Goal: Task Accomplishment & Management: Use online tool/utility

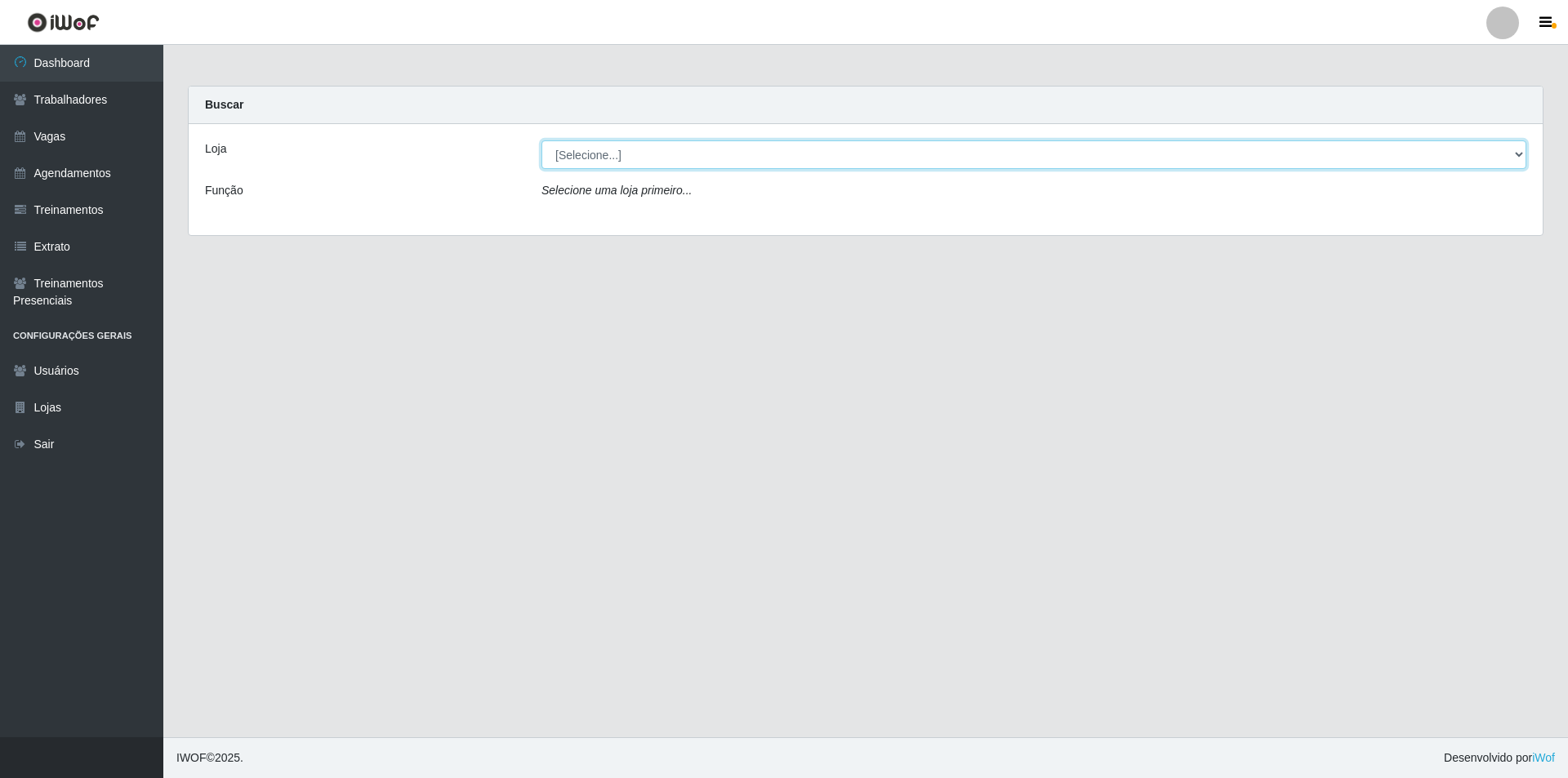
click at [597, 156] on select "[Selecione...] Pizza Nostra" at bounding box center [1034, 155] width 985 height 29
select select "337"
click at [542, 140] on select "[Selecione...] Pizza Nostra" at bounding box center [1034, 155] width 985 height 29
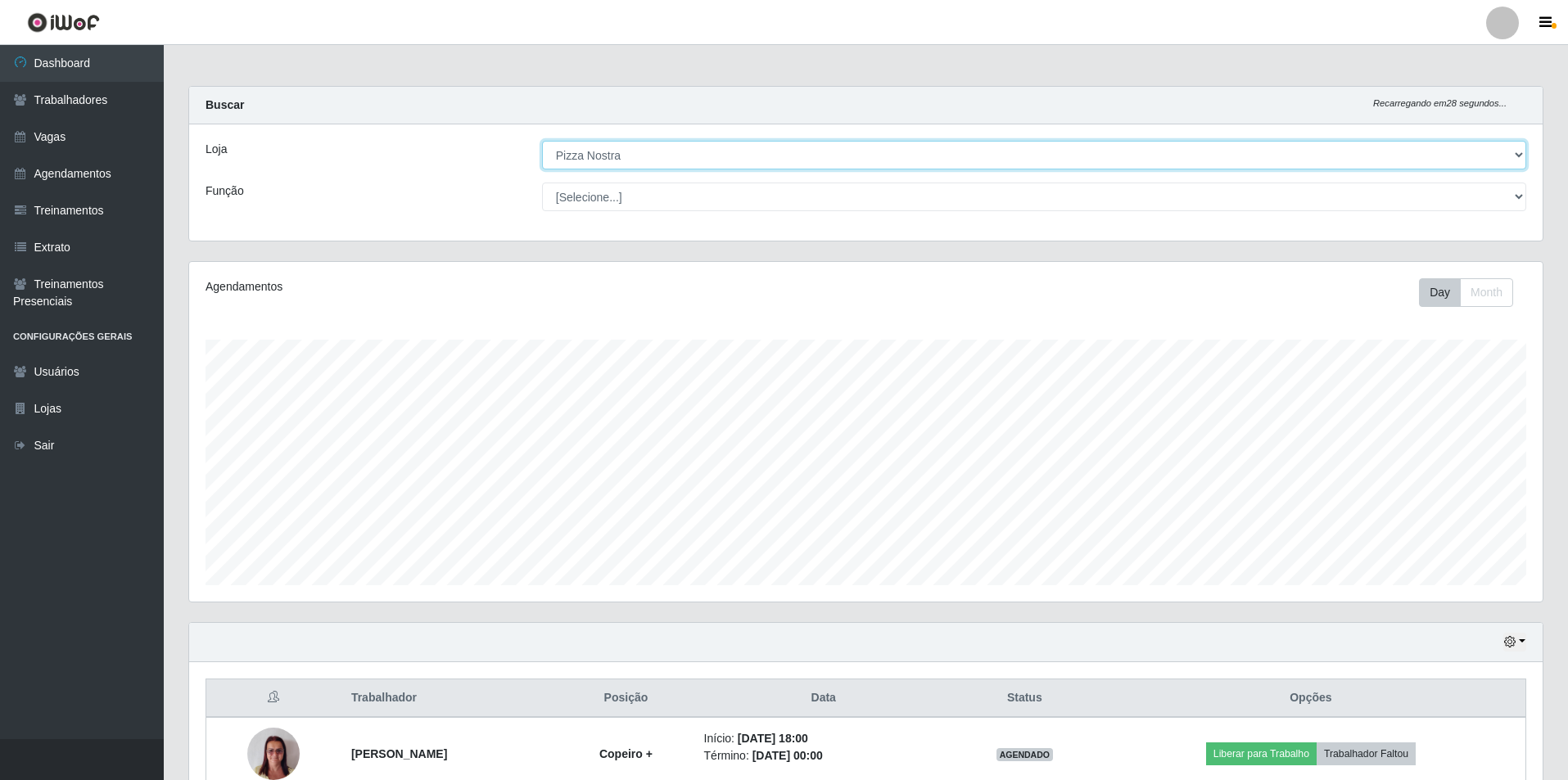
scroll to position [234, 0]
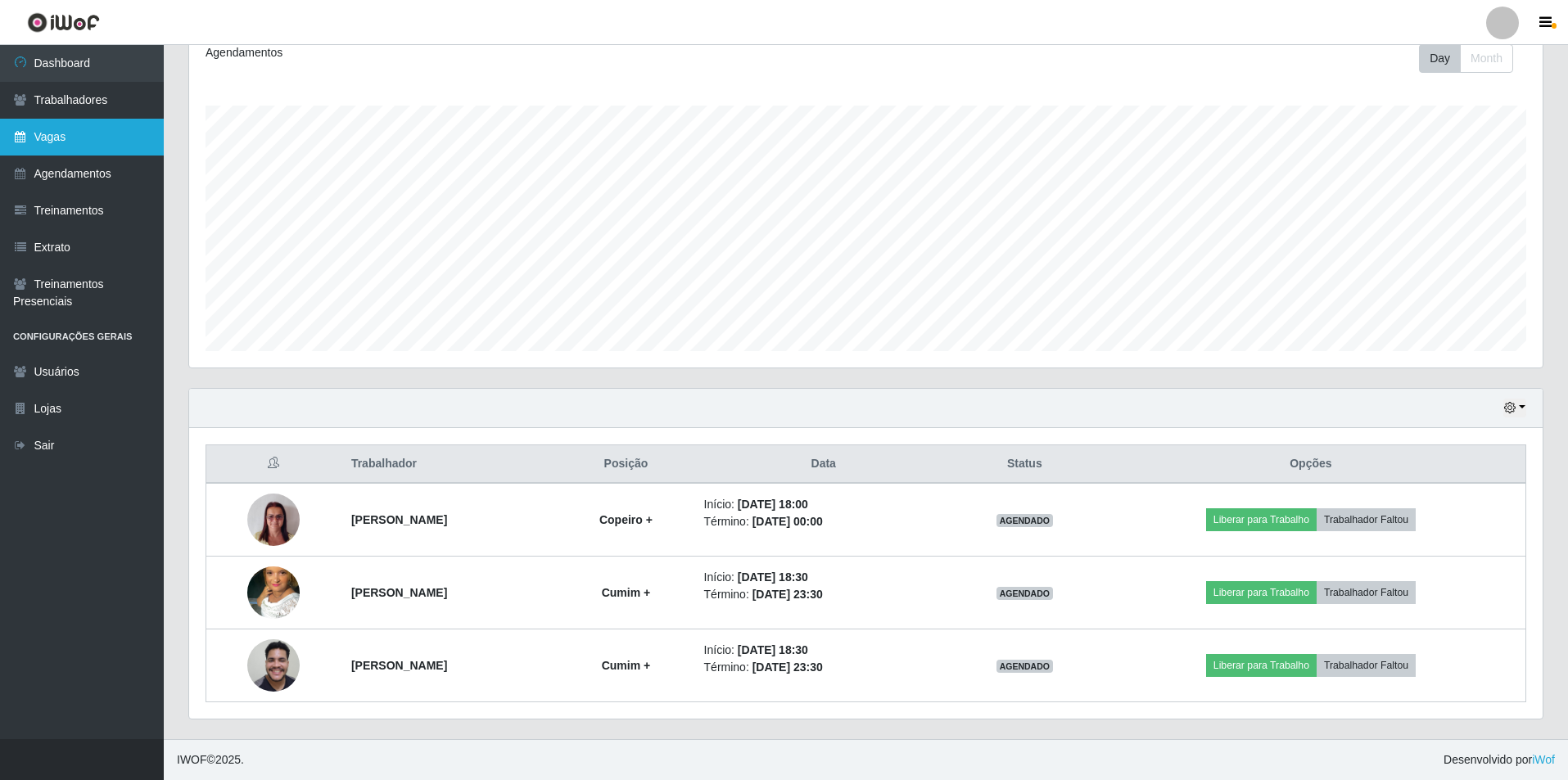
click at [76, 147] on link "Vagas" at bounding box center [82, 137] width 164 height 37
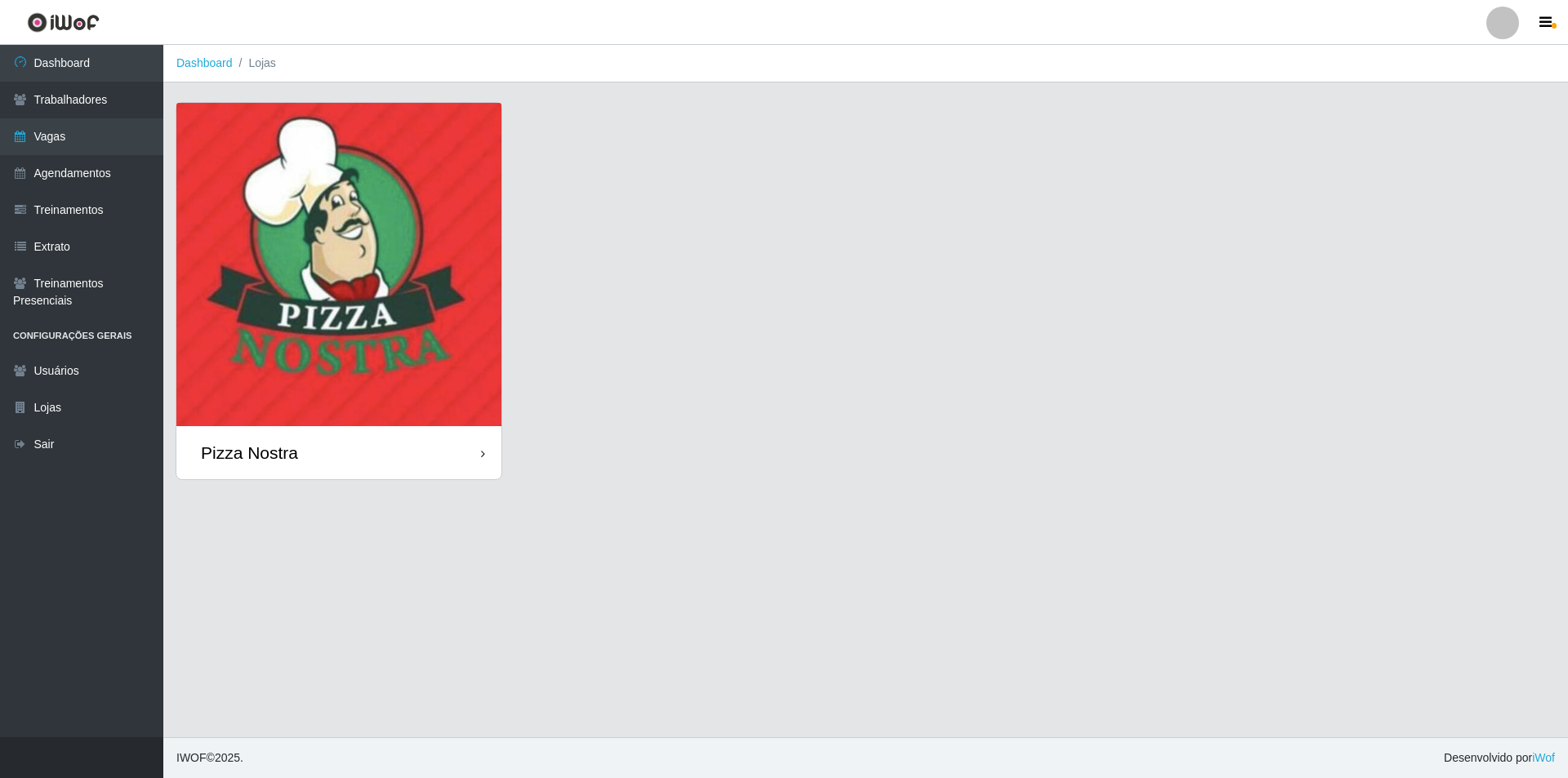
click at [441, 272] on img at bounding box center [338, 264] width 325 height 324
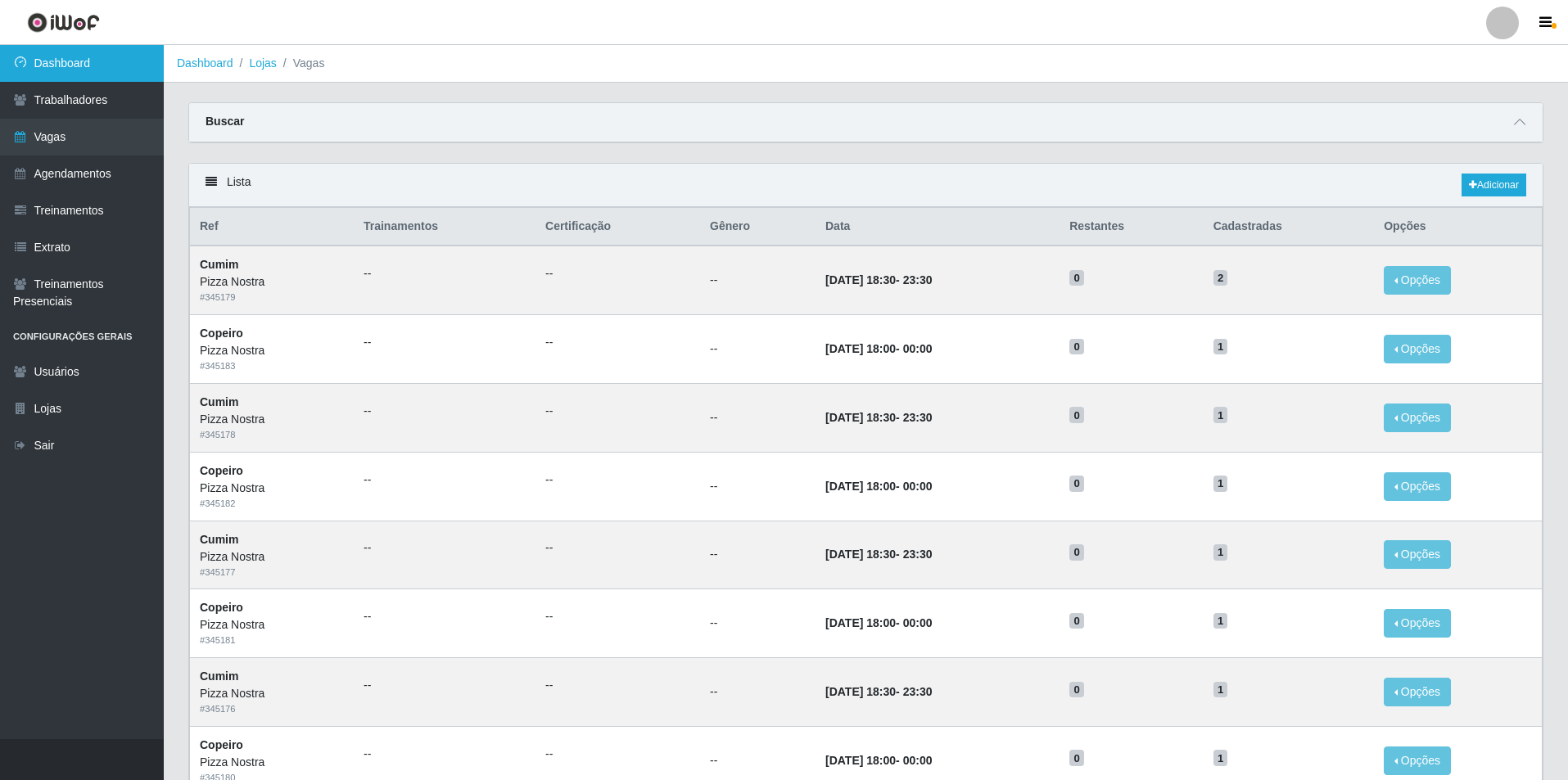
click at [99, 50] on link "Dashboard" at bounding box center [82, 63] width 164 height 37
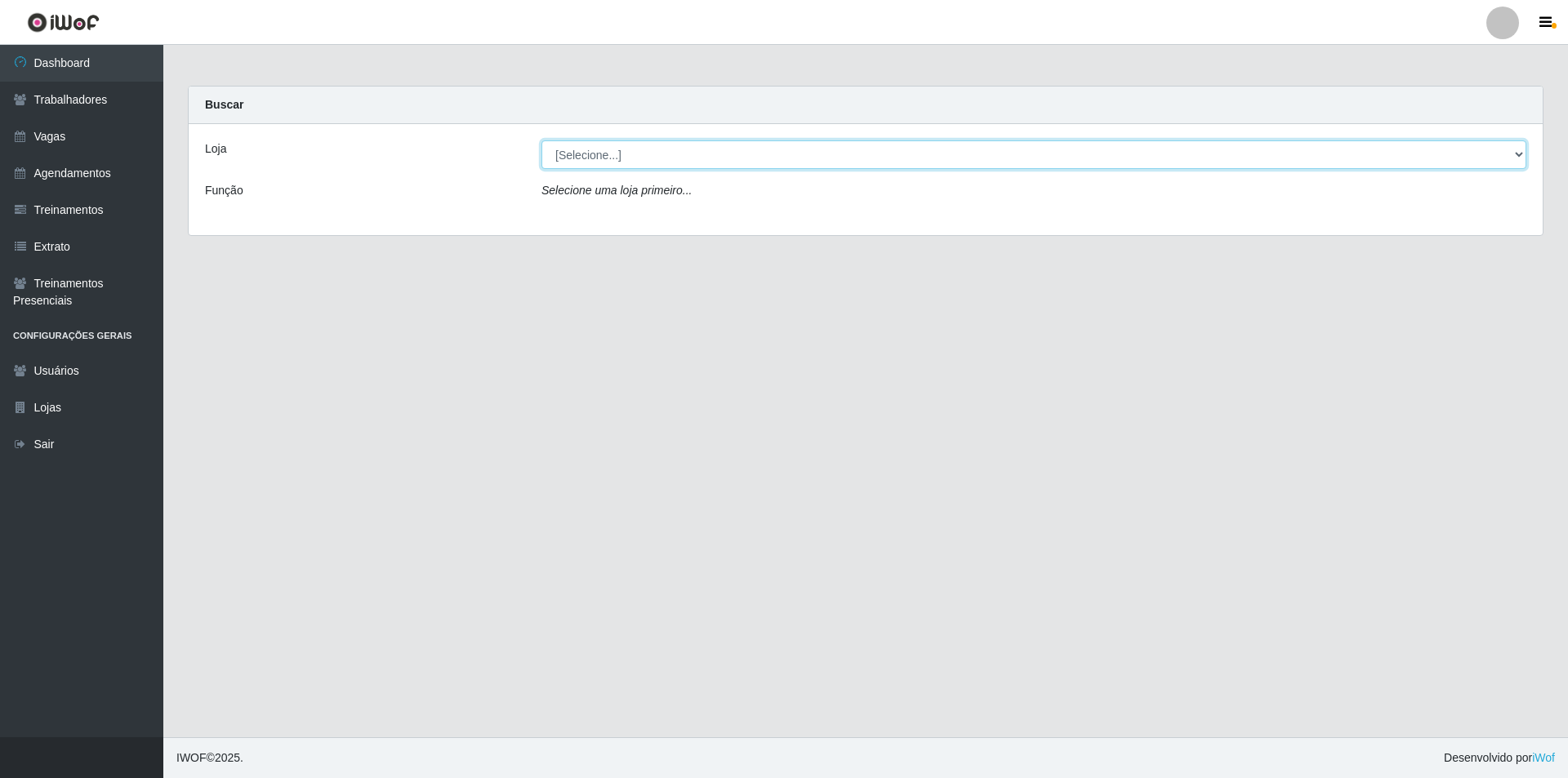
click at [566, 148] on select "[Selecione...] Pizza Nostra" at bounding box center [1034, 155] width 985 height 29
select select "337"
click at [542, 140] on select "[Selecione...] Pizza Nostra" at bounding box center [1034, 155] width 985 height 29
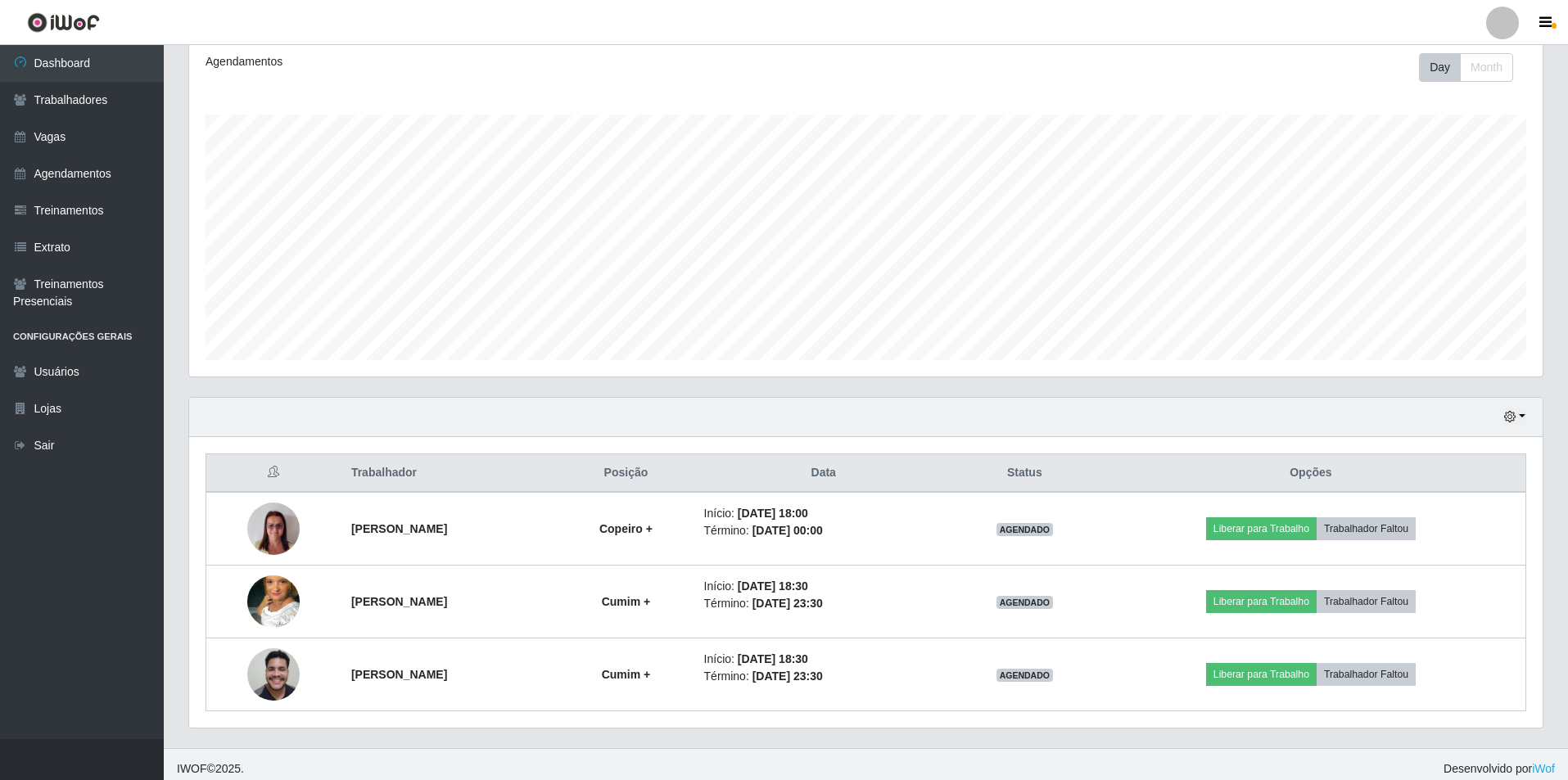
scroll to position [234, 0]
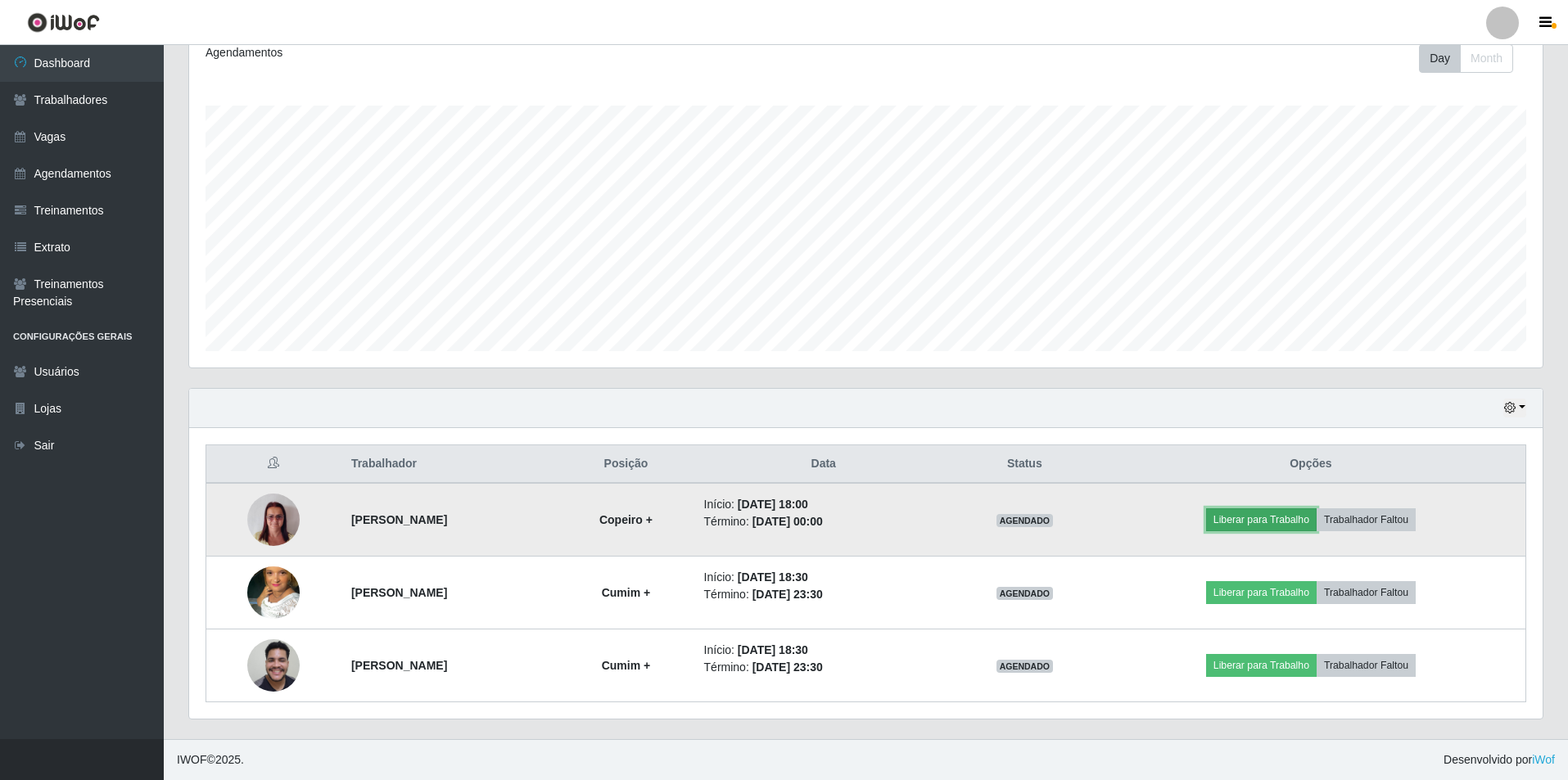
click at [1242, 518] on button "Liberar para Trabalho" at bounding box center [1261, 519] width 111 height 23
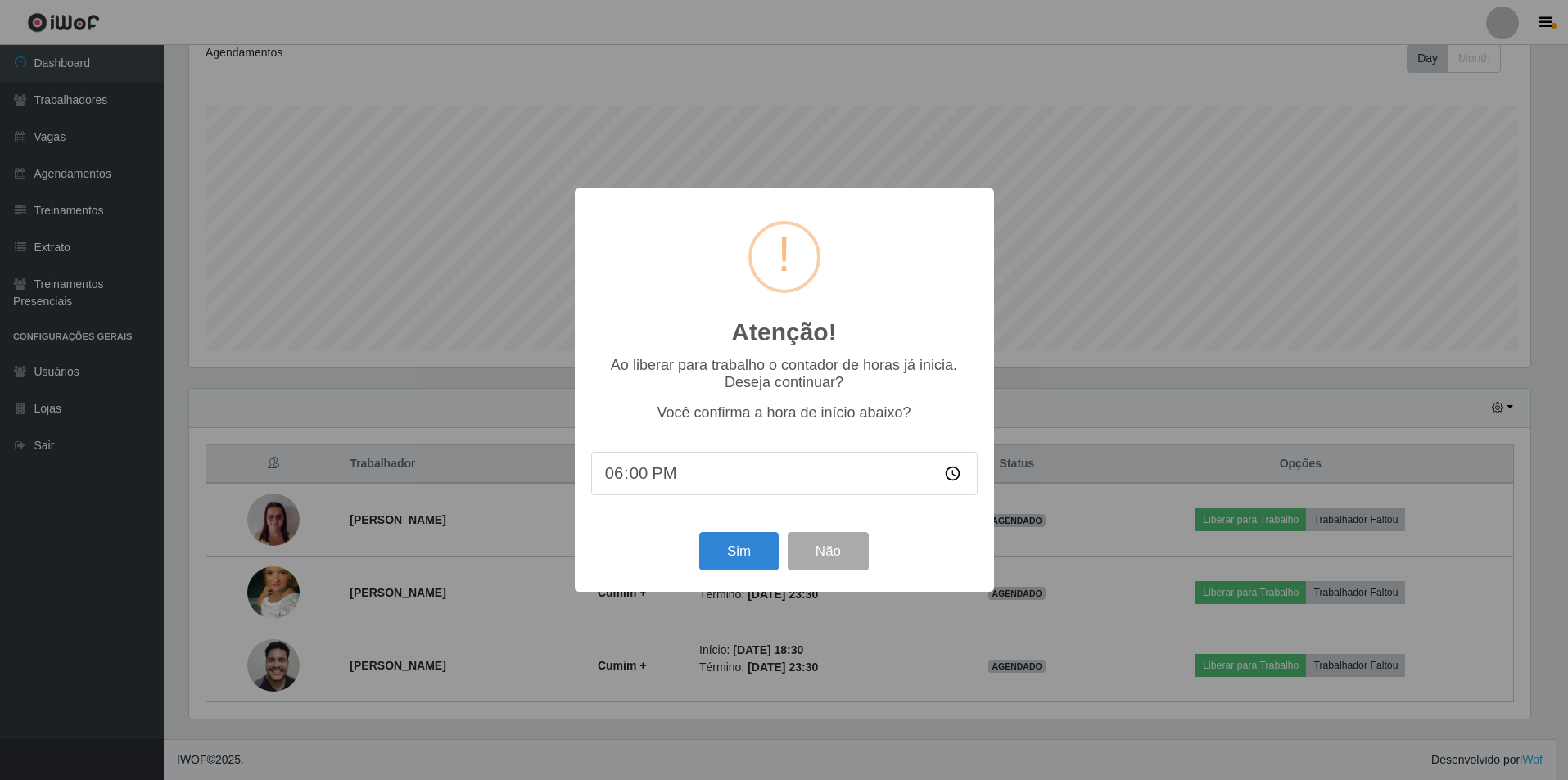
scroll to position [340, 1345]
click at [762, 563] on button "Sim" at bounding box center [740, 551] width 79 height 39
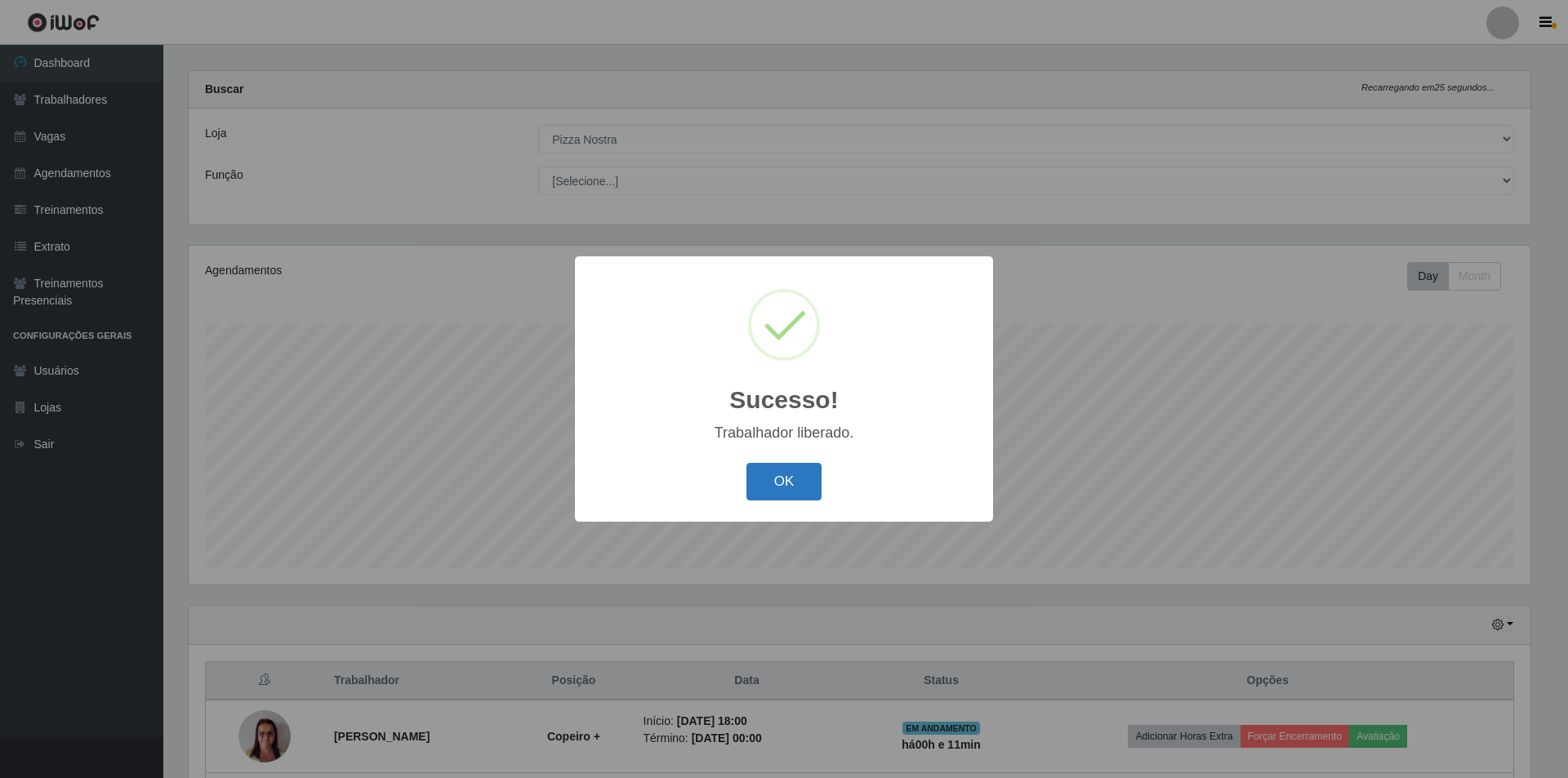
click at [775, 497] on button "OK" at bounding box center [784, 482] width 76 height 39
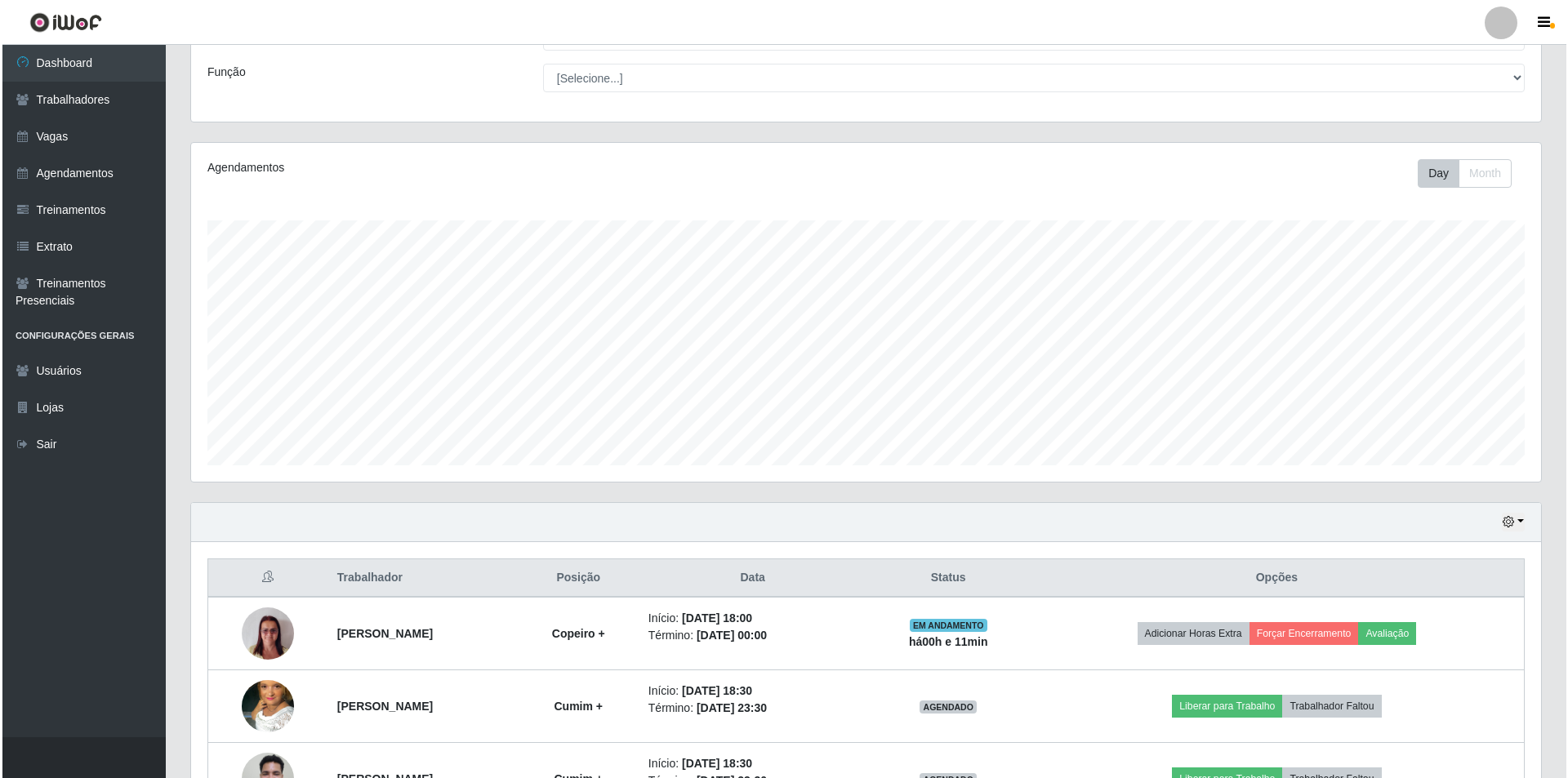
scroll to position [234, 0]
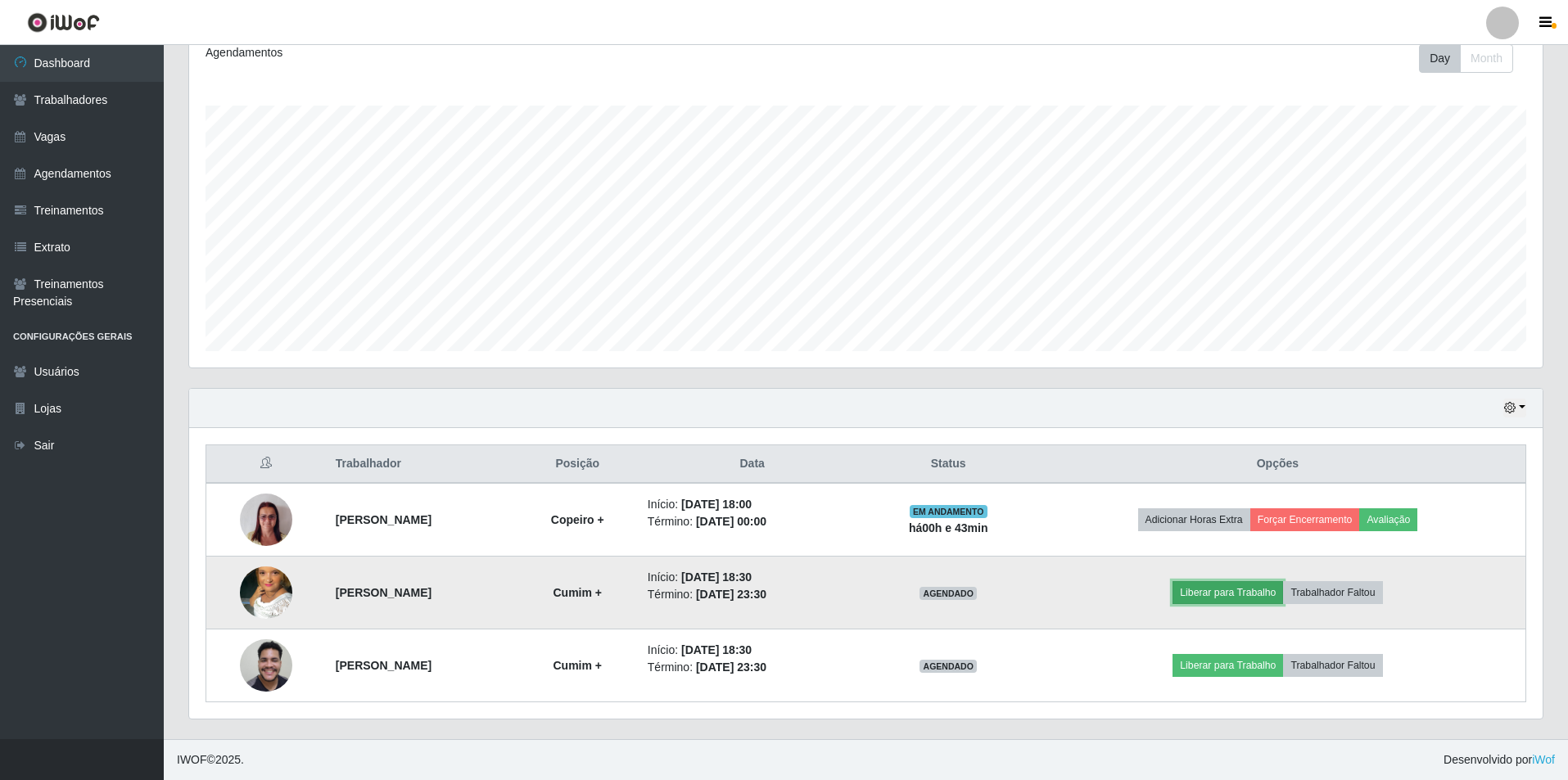
click at [1215, 590] on button "Liberar para Trabalho" at bounding box center [1227, 592] width 111 height 23
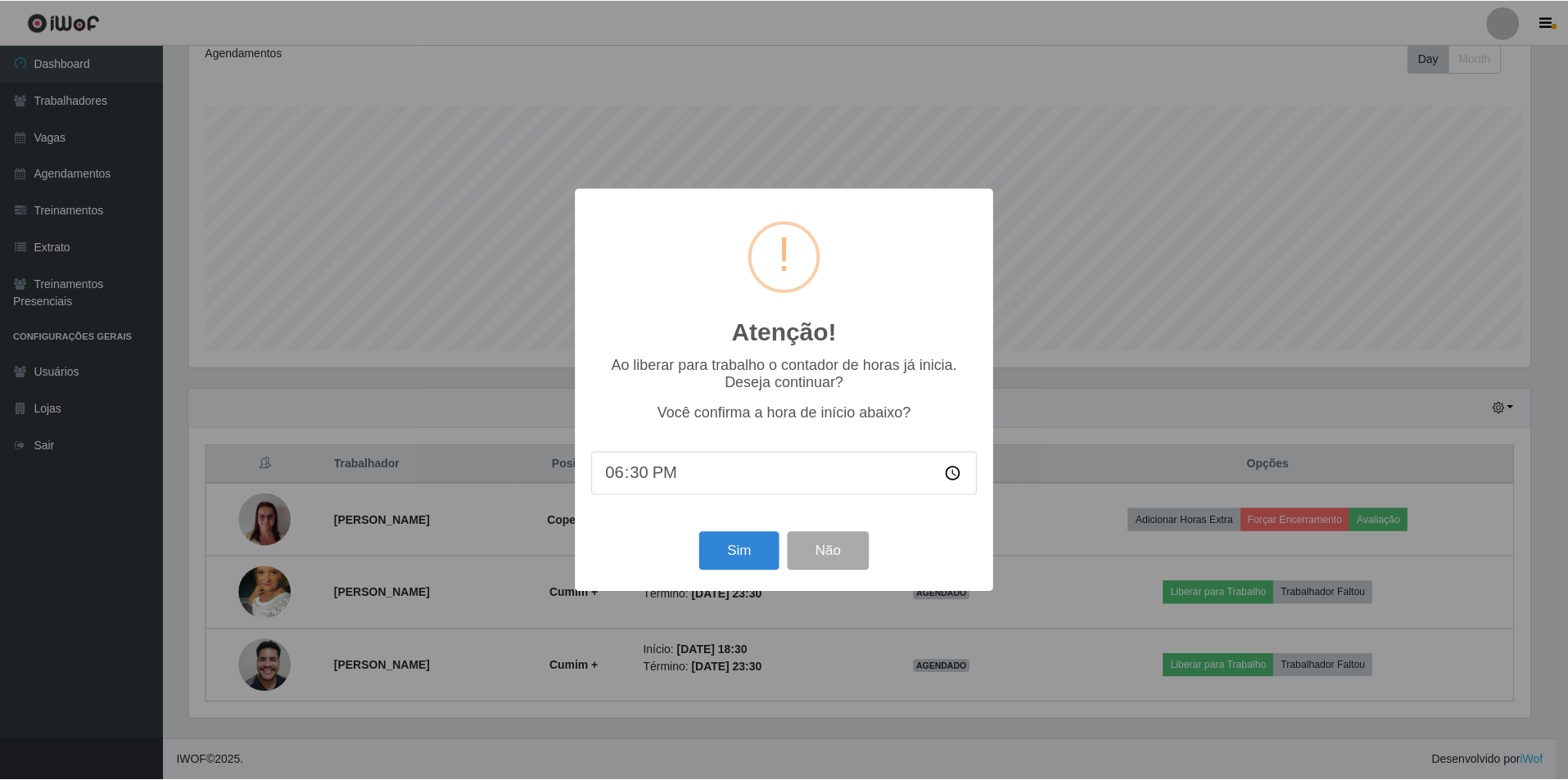
scroll to position [340, 1345]
click at [738, 542] on button "Sim" at bounding box center [740, 551] width 79 height 39
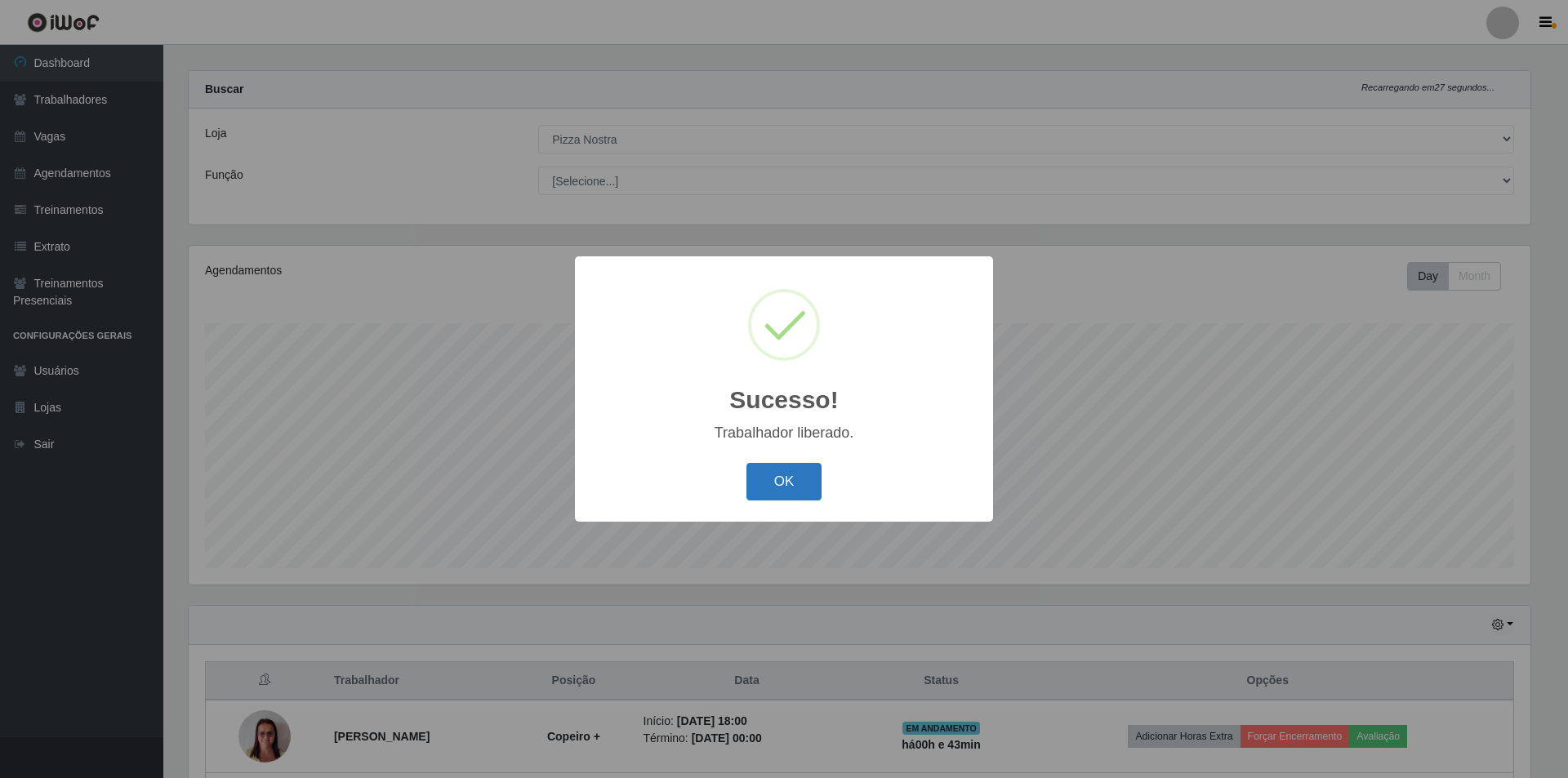
click at [818, 482] on button "OK" at bounding box center [784, 482] width 76 height 39
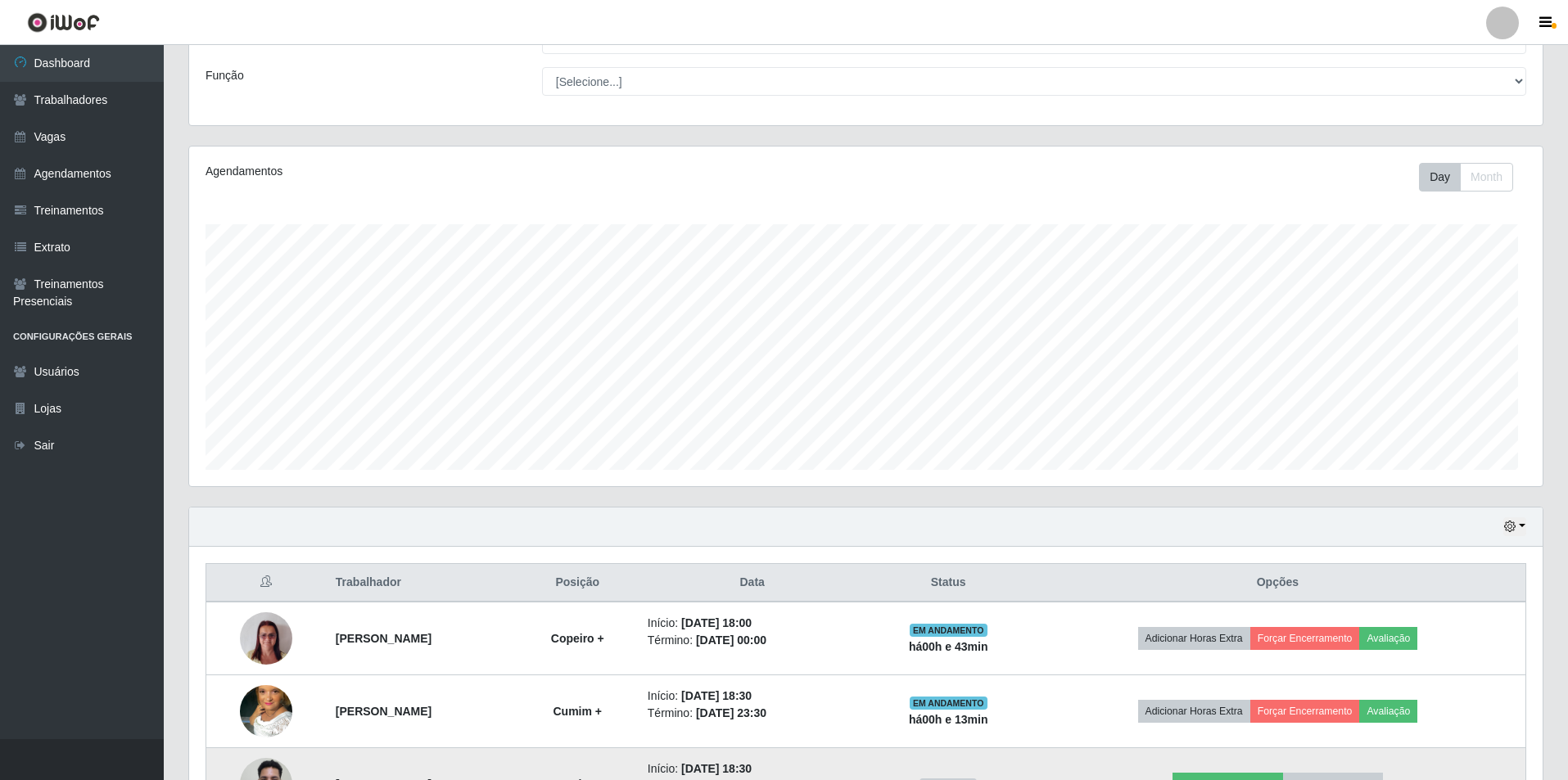
scroll to position [234, 0]
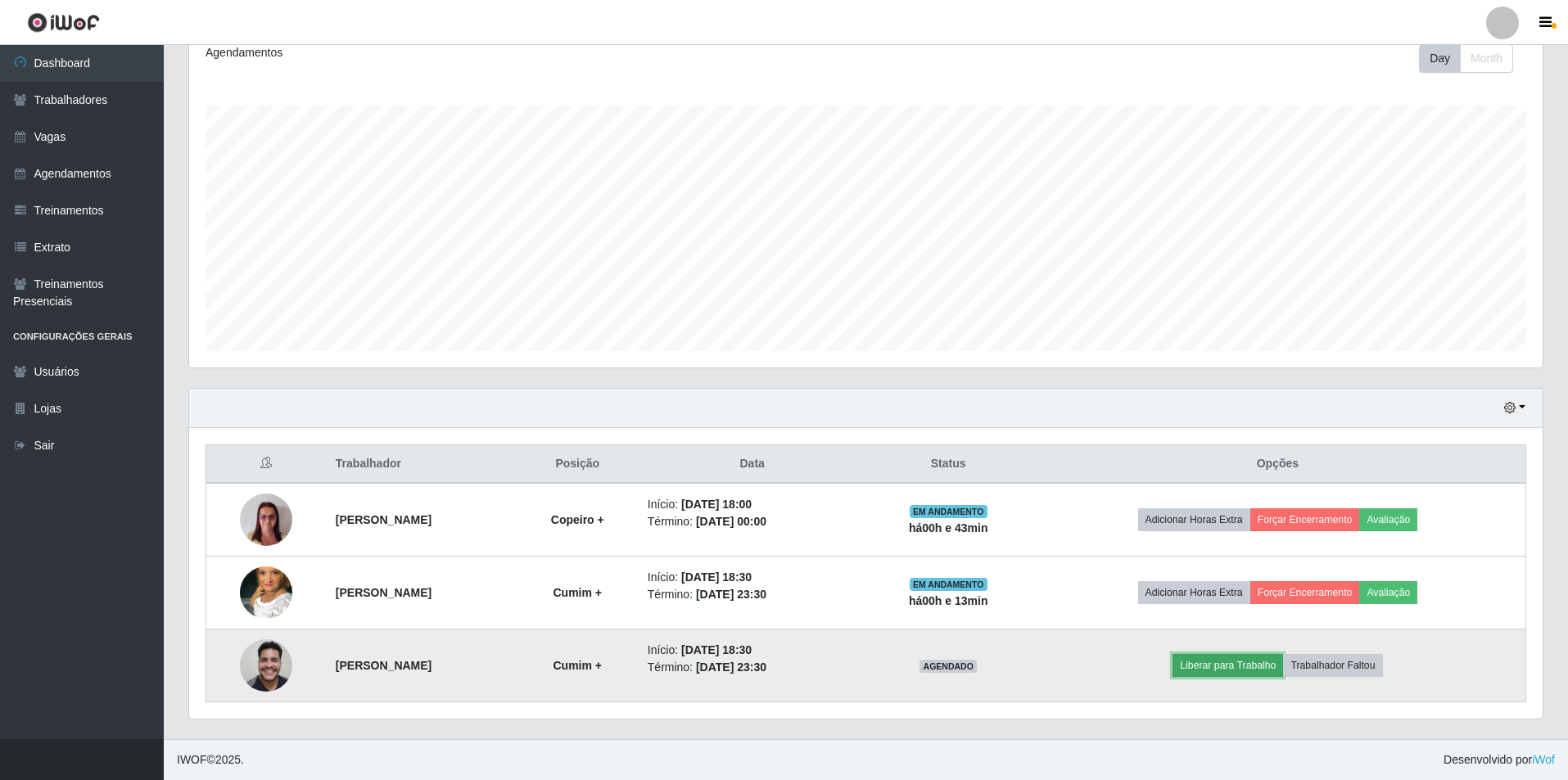
click at [1224, 661] on button "Liberar para Trabalho" at bounding box center [1227, 665] width 111 height 23
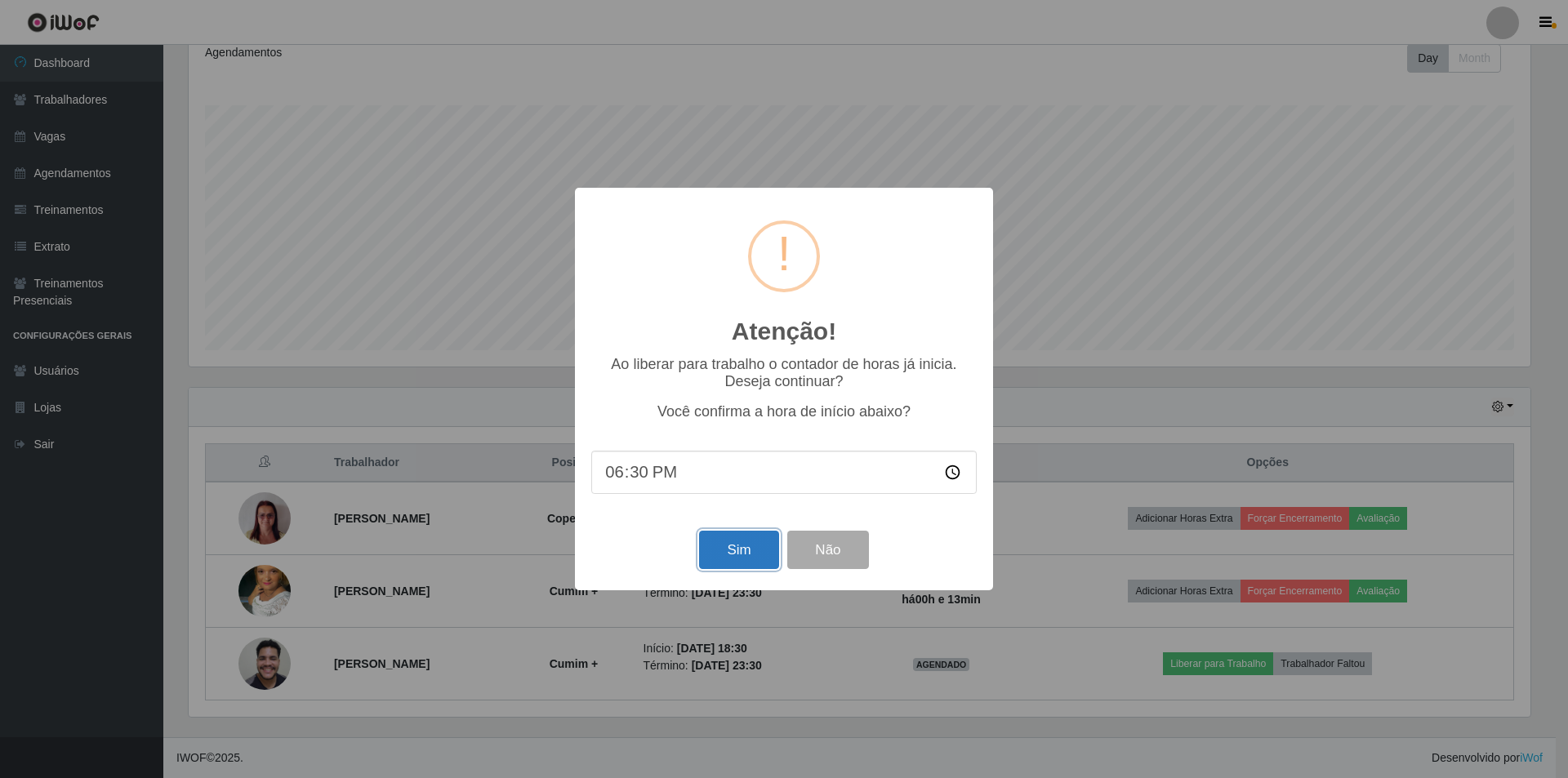
click at [741, 539] on button "Sim" at bounding box center [739, 550] width 79 height 39
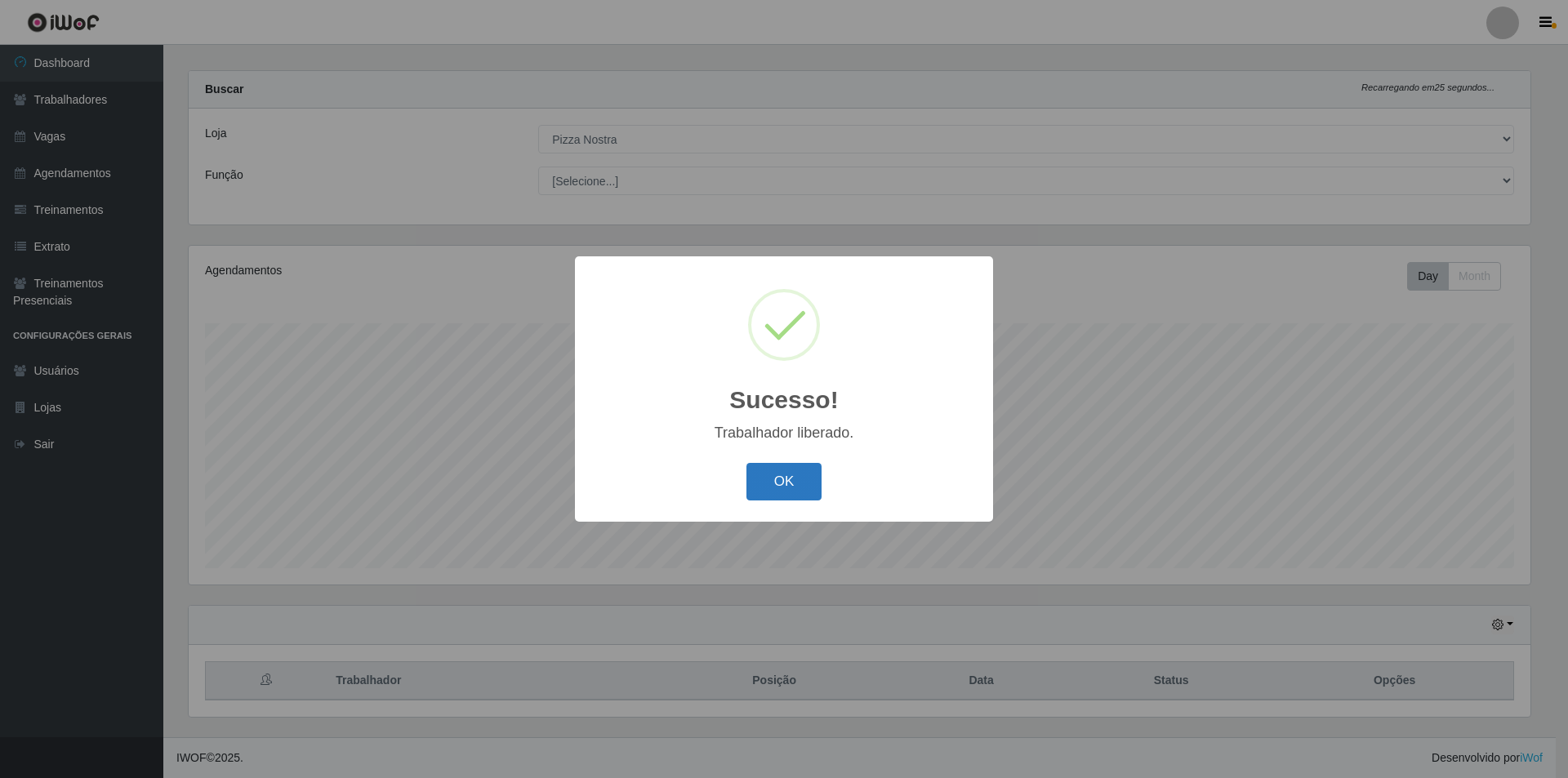
click at [806, 480] on button "OK" at bounding box center [784, 482] width 76 height 39
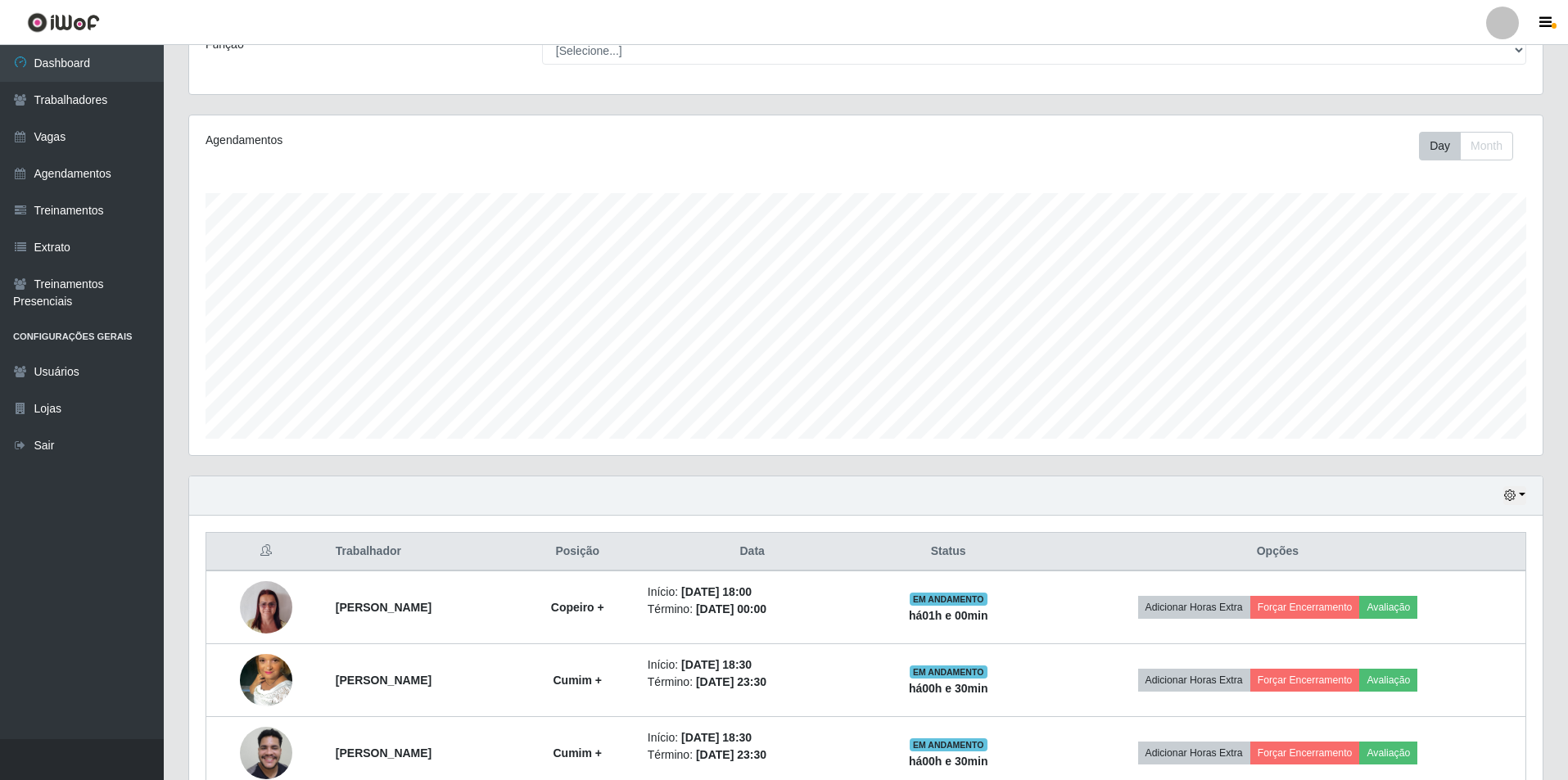
scroll to position [234, 0]
